Goal: Find specific page/section: Find specific page/section

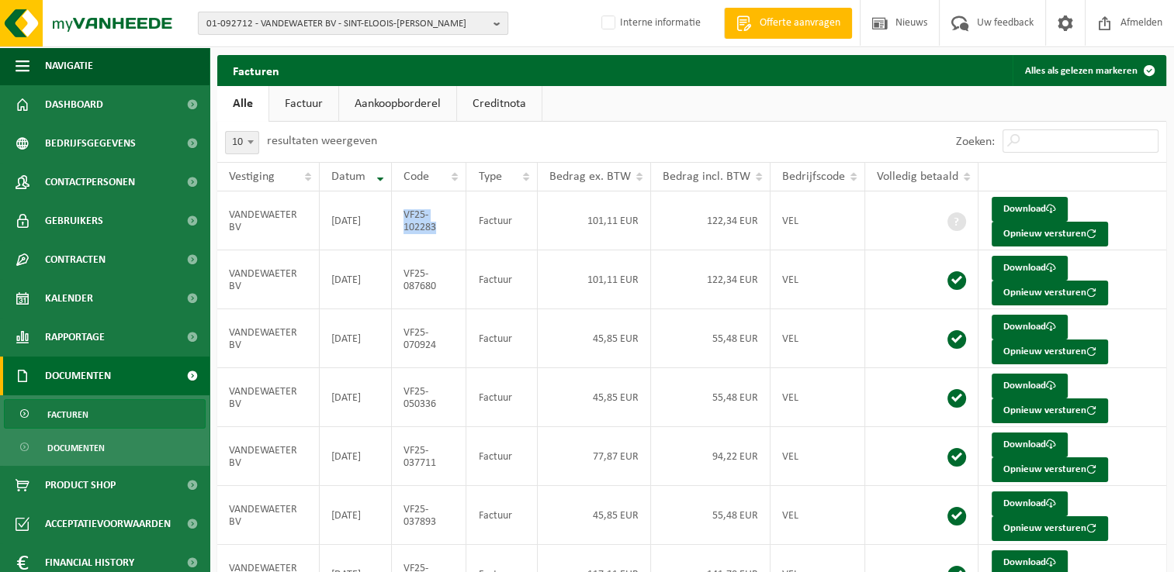
click at [299, 26] on span "01-092712 - VANDEWAETER BV - SINT-ELOOIS-WINKEL" at bounding box center [346, 23] width 281 height 23
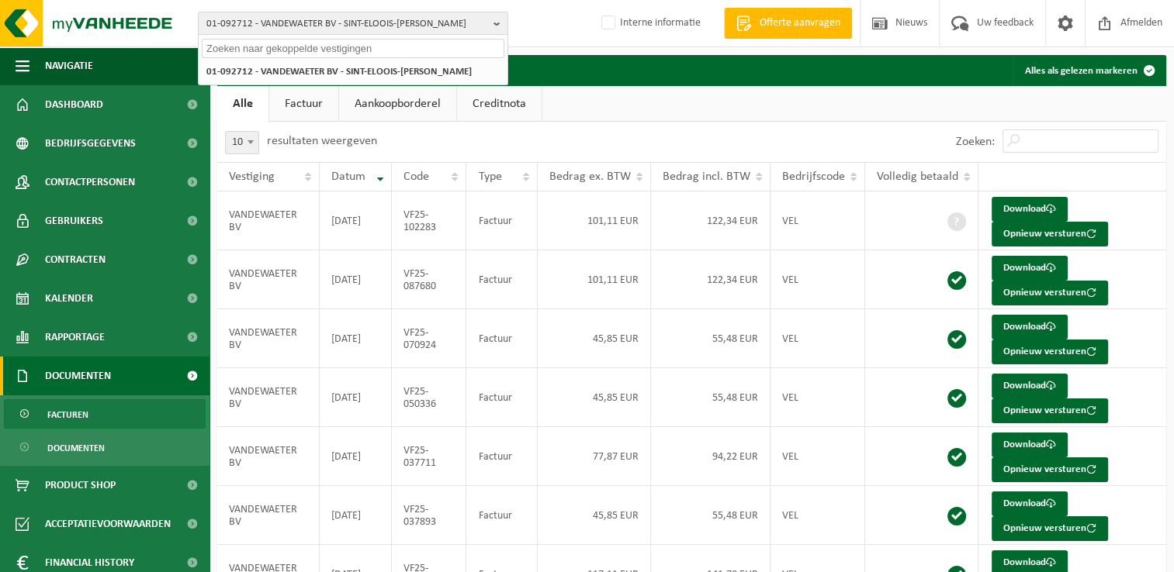
paste input "01-000519"
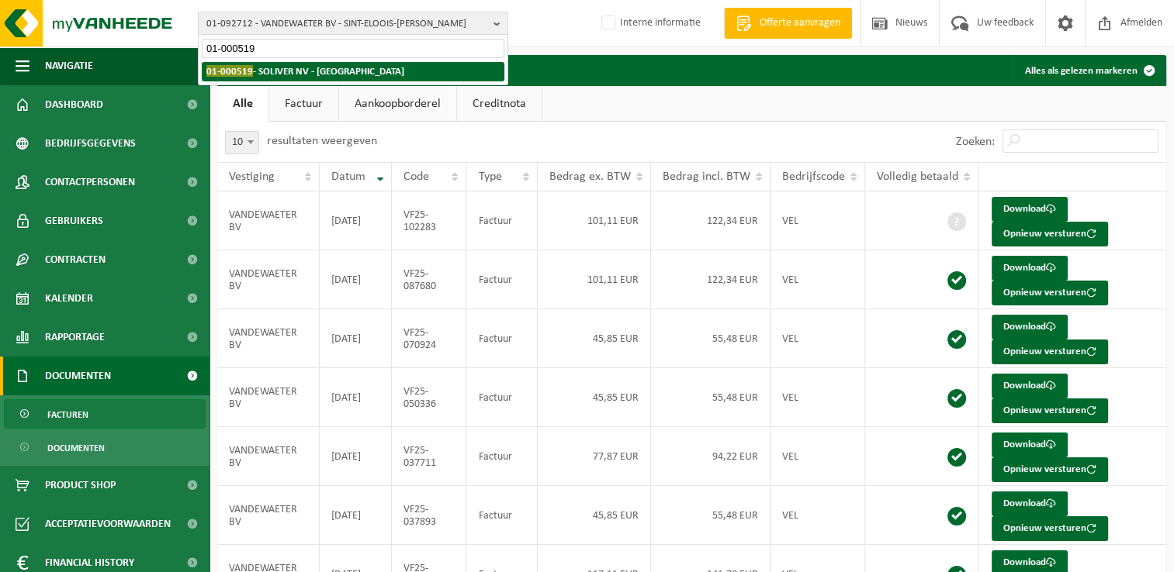
type input "01-000519"
click at [260, 73] on strong "01-000519 - SOLIVER NV - RUMBEKE" at bounding box center [305, 71] width 198 height 12
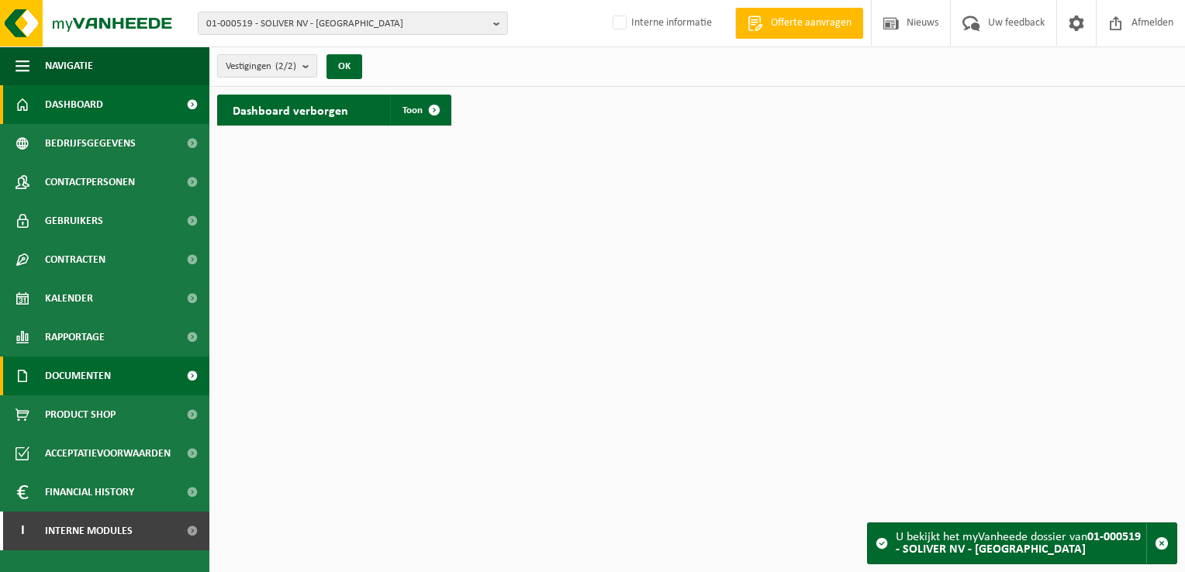
click at [91, 371] on span "Documenten" at bounding box center [78, 376] width 66 height 39
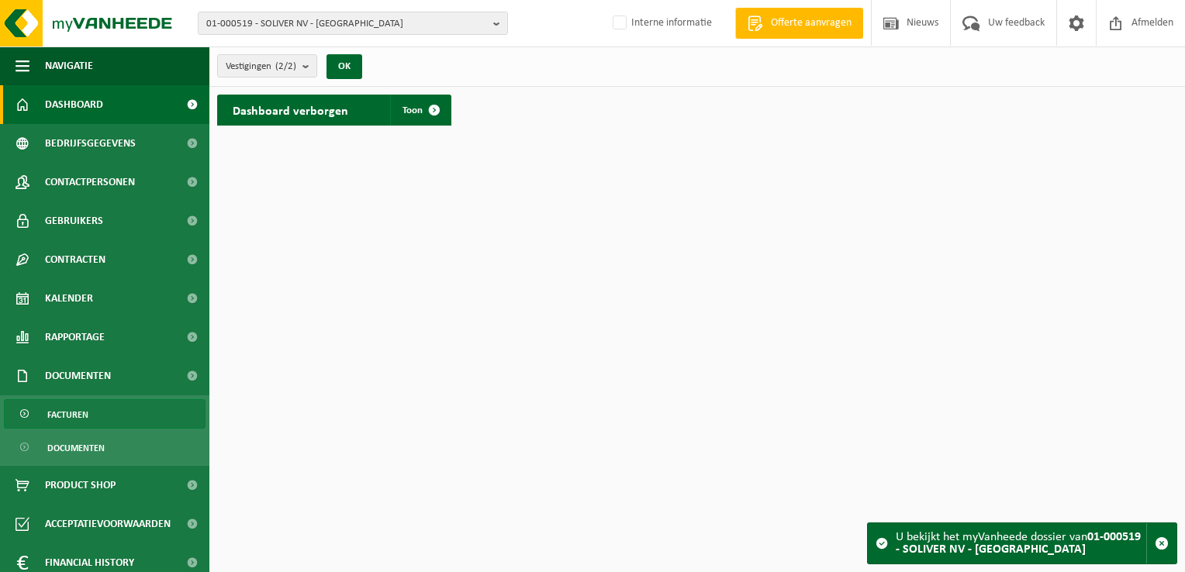
click at [111, 409] on link "Facturen" at bounding box center [105, 413] width 202 height 29
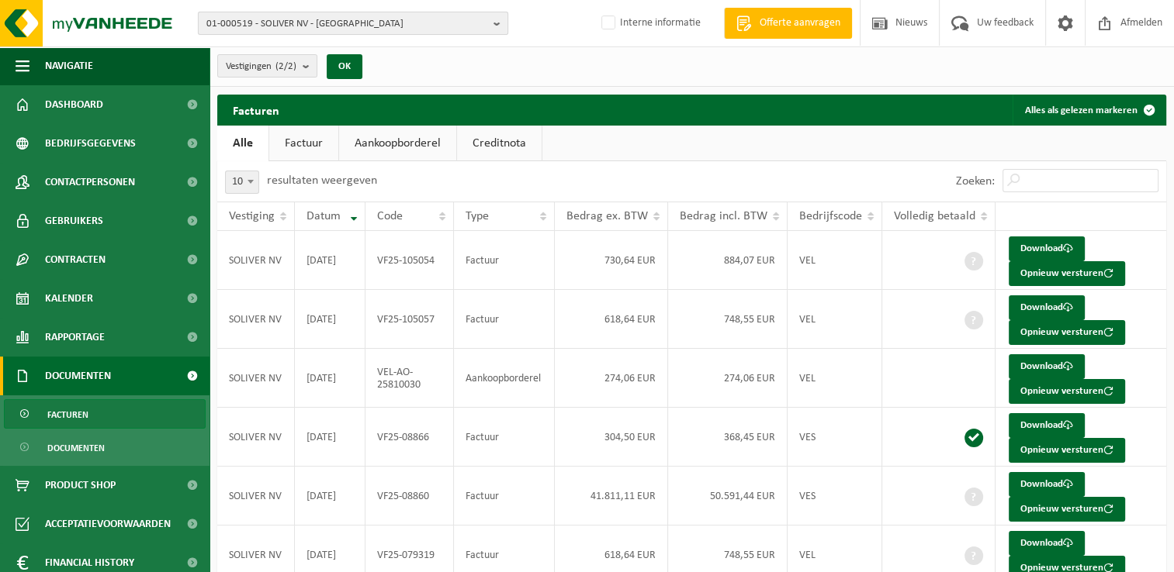
click at [350, 20] on span "01-000519 - SOLIVER NV - RUMBEKE" at bounding box center [346, 23] width 281 height 23
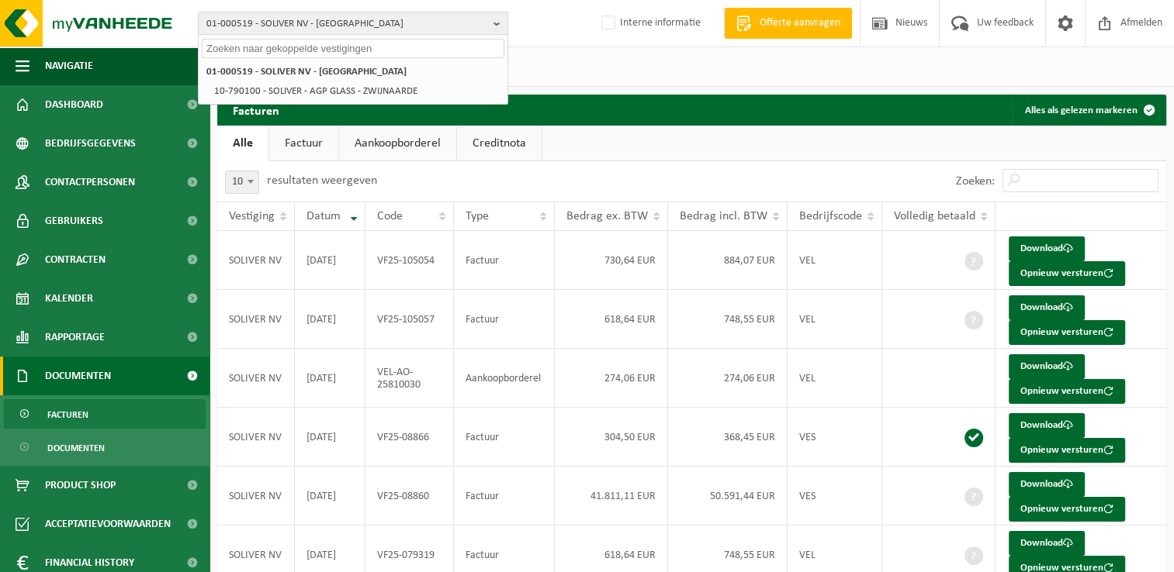
paste input "10-837810"
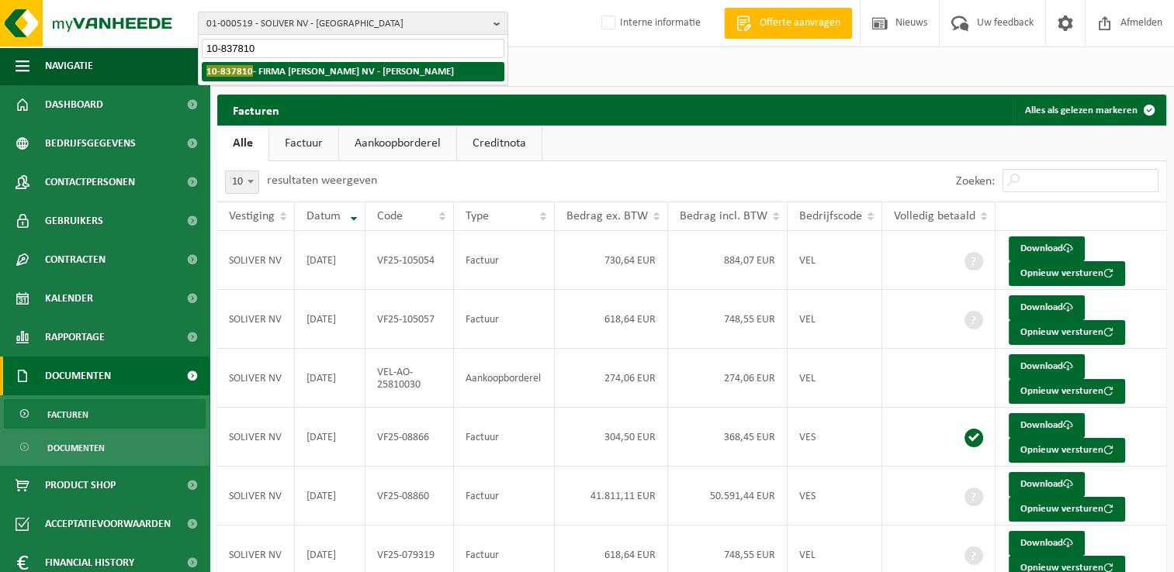
type input "10-837810"
click at [264, 76] on strong "10-837810 - FIRMA VANBEVER NV - HAREN" at bounding box center [329, 71] width 247 height 12
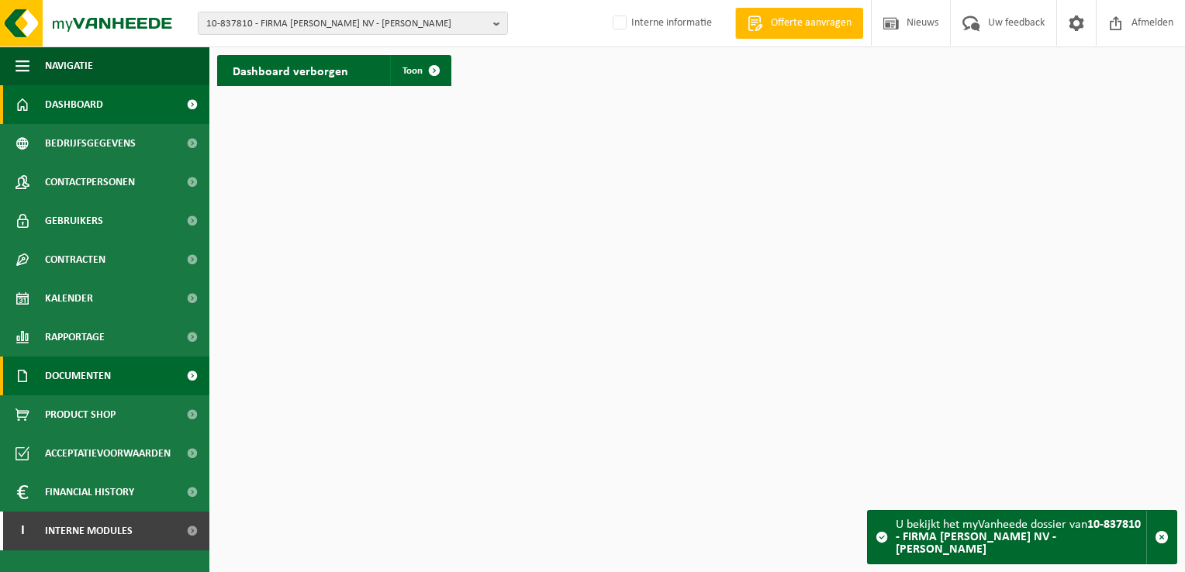
click at [67, 383] on span "Documenten" at bounding box center [78, 376] width 66 height 39
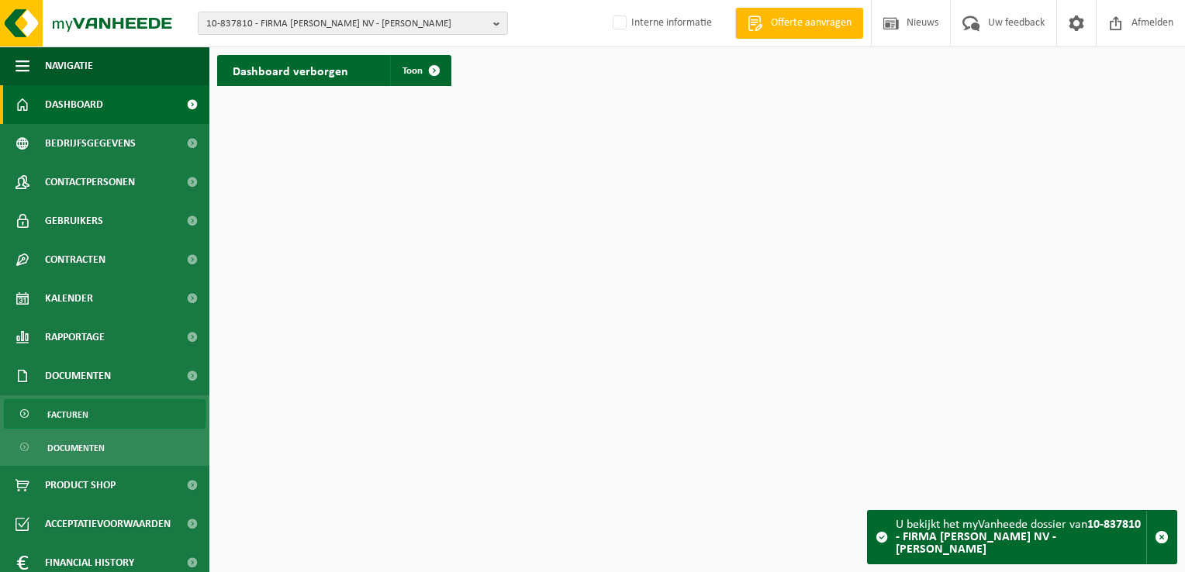
click at [97, 418] on link "Facturen" at bounding box center [105, 413] width 202 height 29
